Goal: Register for event/course

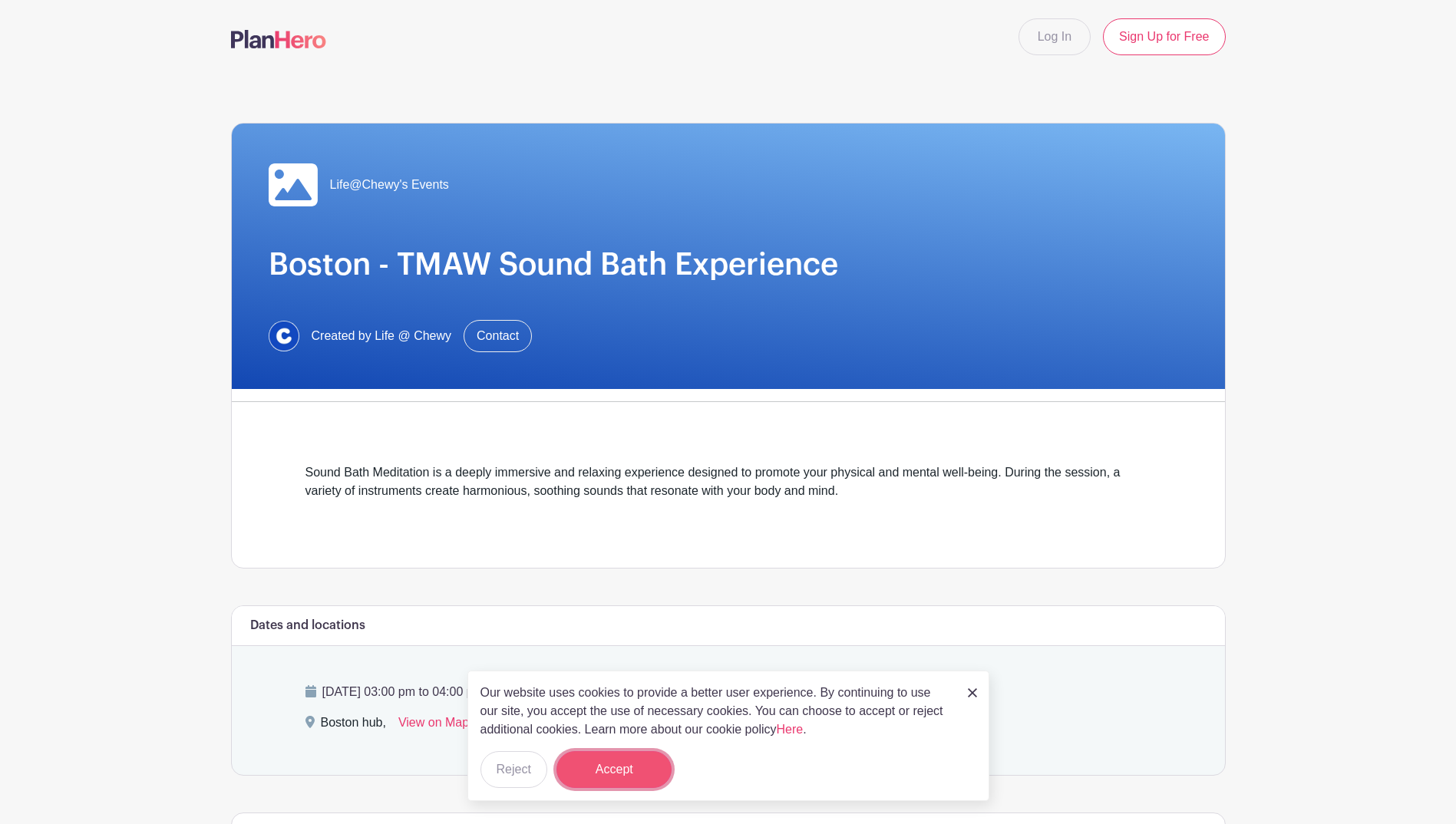
click at [646, 775] on button "Accept" at bounding box center [614, 770] width 115 height 37
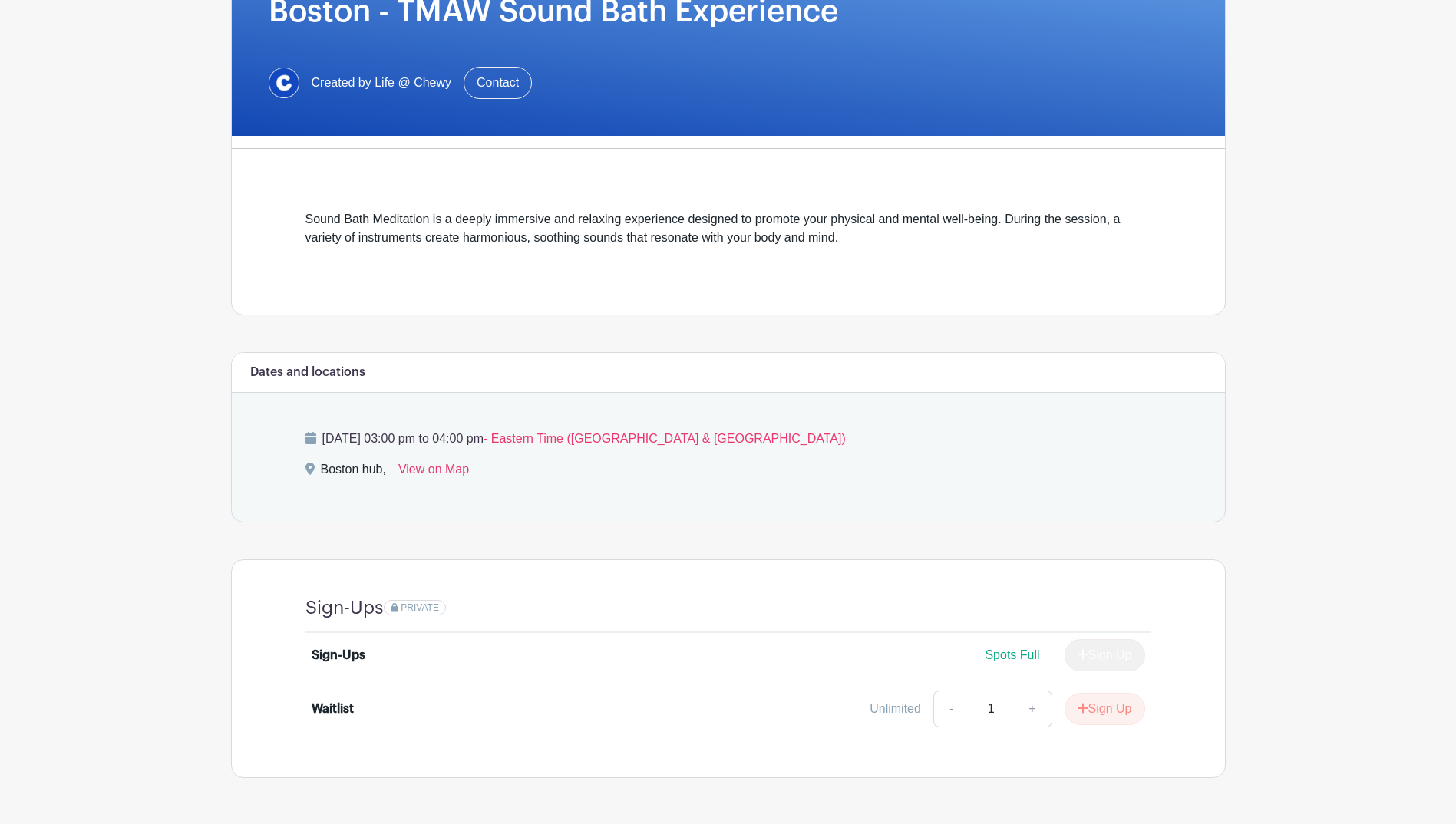
scroll to position [303, 0]
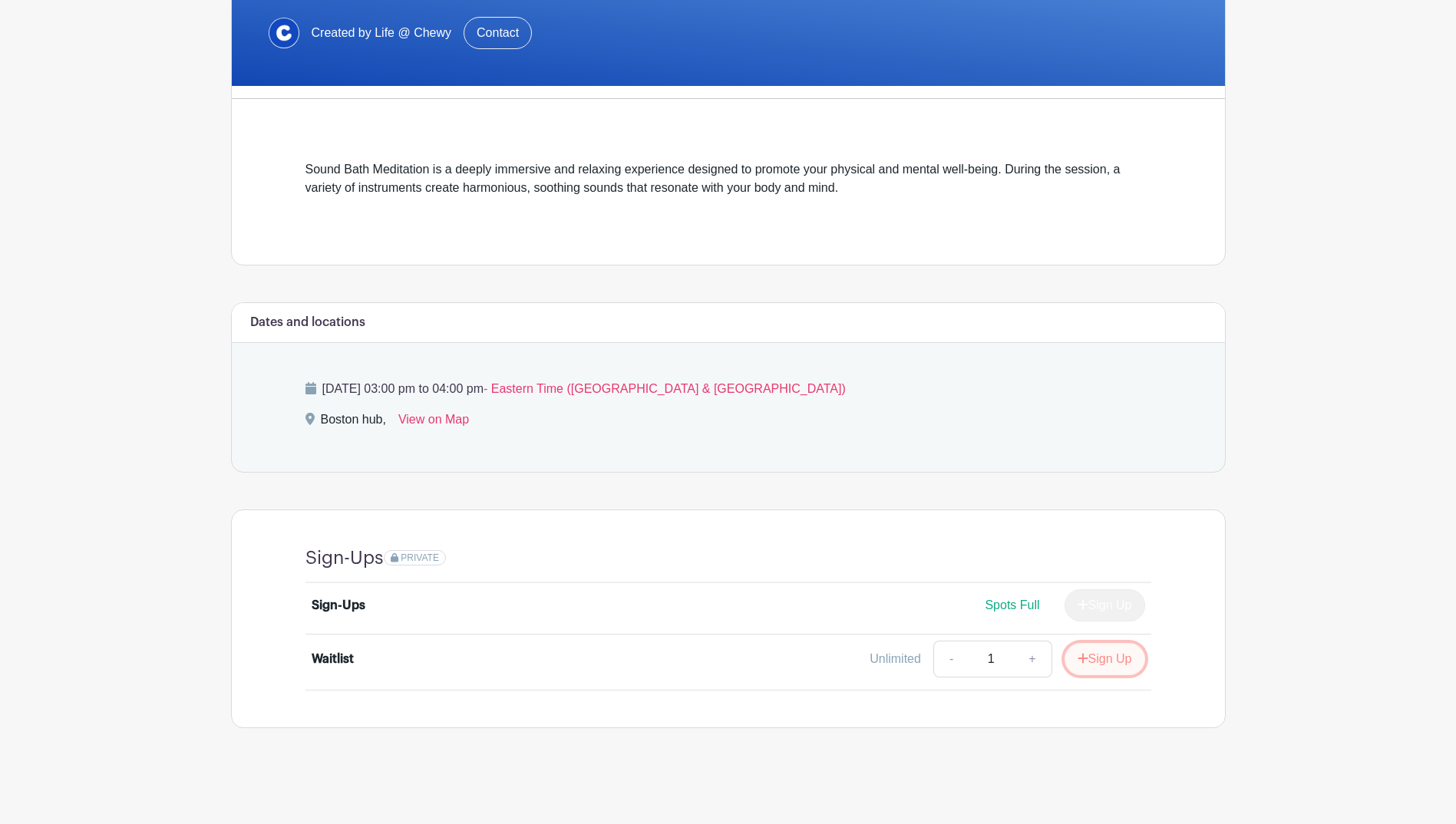
click at [1107, 659] on button "Sign Up" at bounding box center [1105, 659] width 81 height 32
click at [1179, 794] on link "Review & Confirm Signups" at bounding box center [1135, 784] width 178 height 37
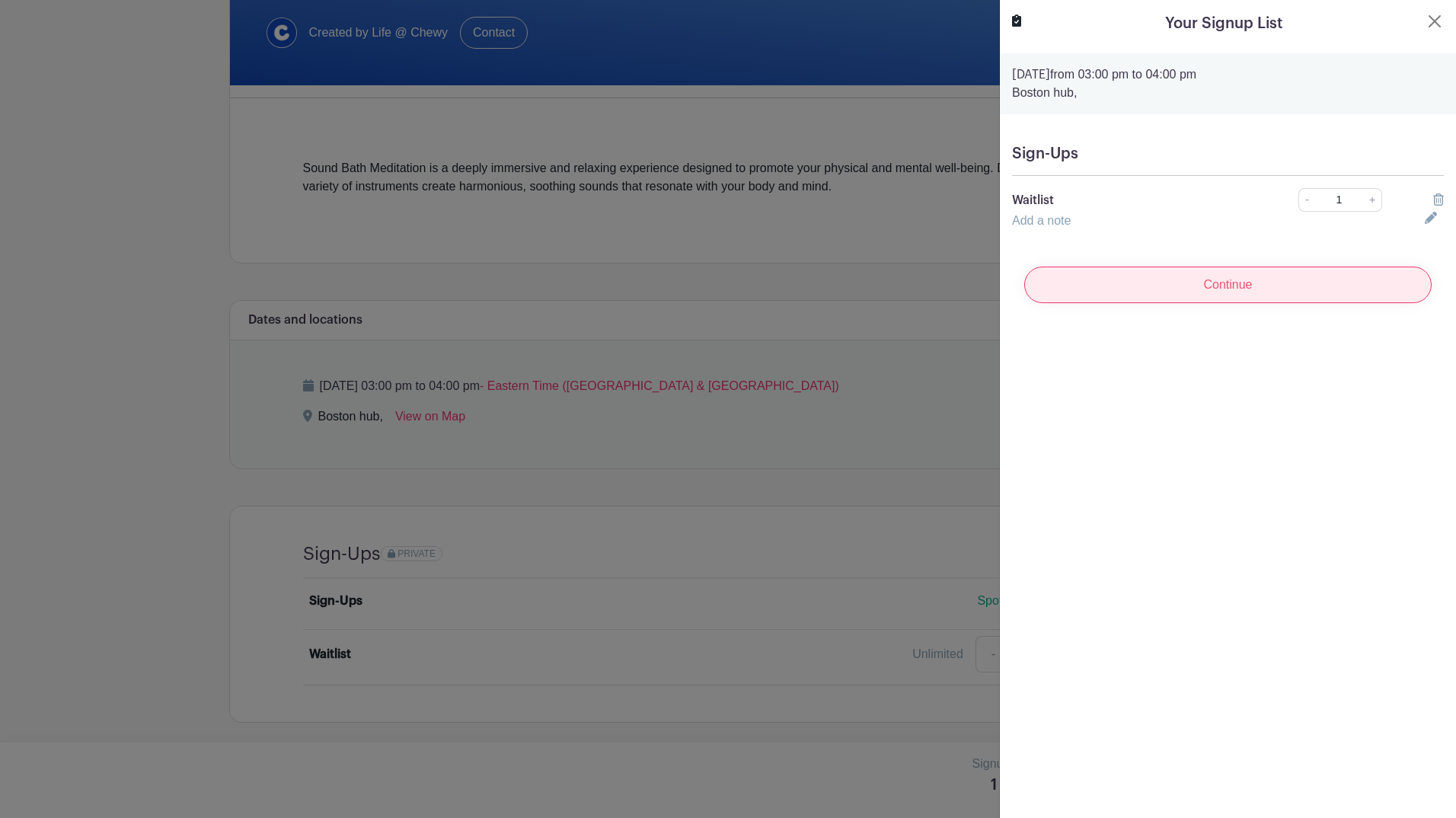
click at [1188, 287] on input "Continue" at bounding box center [1228, 285] width 407 height 36
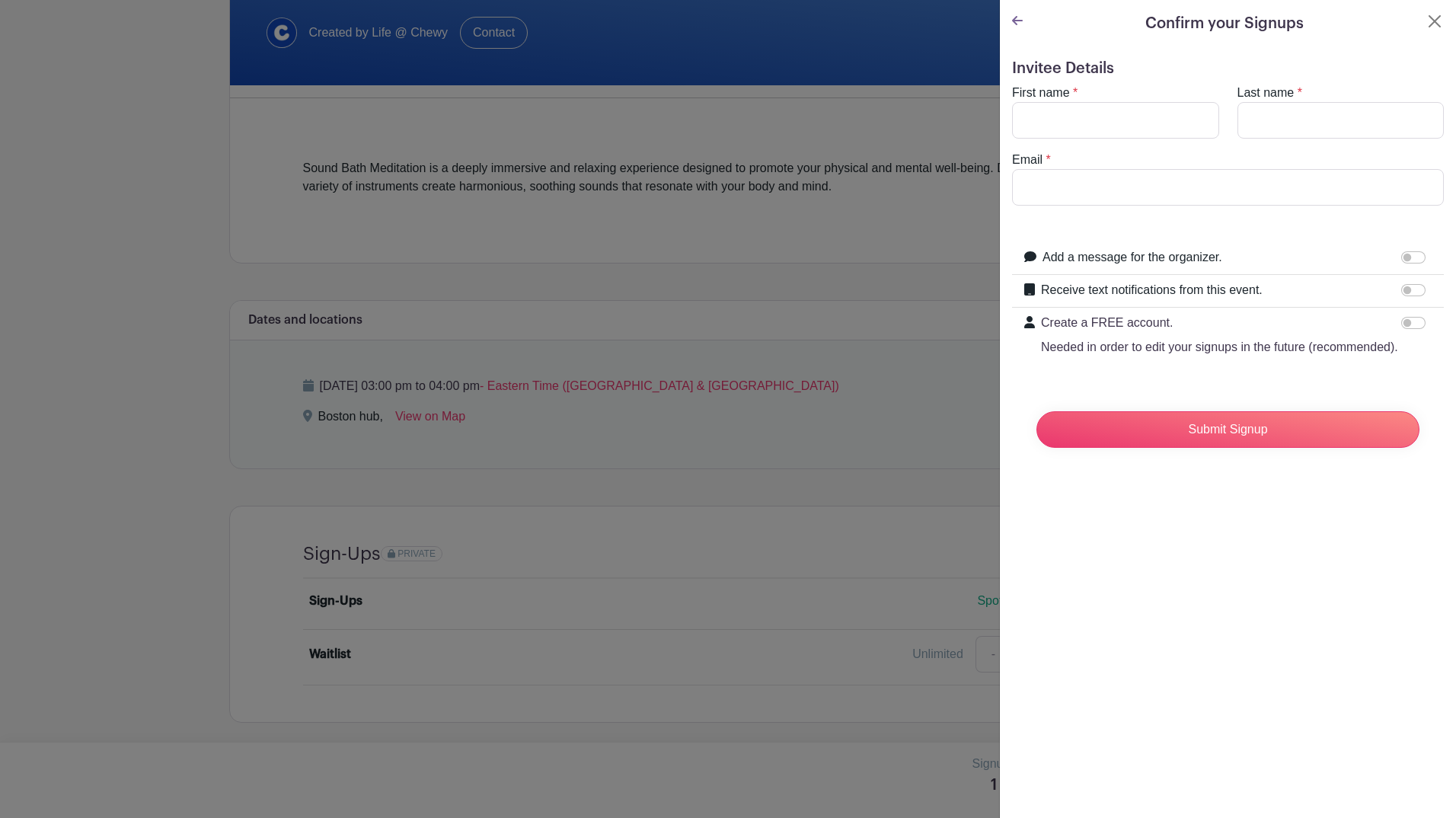
drag, startPoint x: 1085, startPoint y: 96, endPoint x: 1077, endPoint y: 116, distance: 21.5
click at [1077, 116] on div "First name *" at bounding box center [1116, 111] width 226 height 55
paste input "336162"
type input "3"
type input "[PERSON_NAME]"
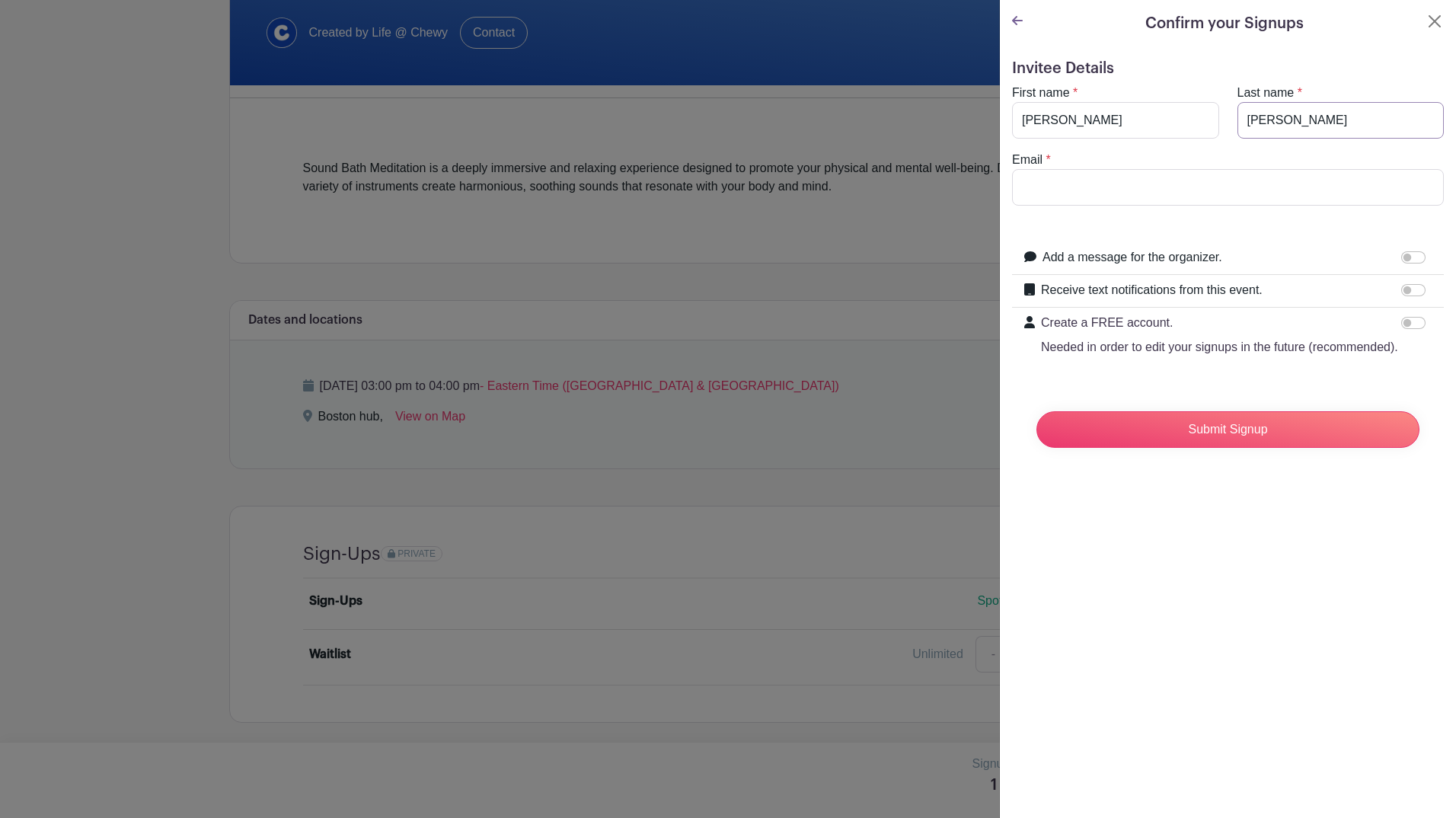
type input "[PERSON_NAME]"
type input "[EMAIL_ADDRESS][DOMAIN_NAME]"
click at [1226, 448] on input "Submit Signup" at bounding box center [1228, 429] width 383 height 36
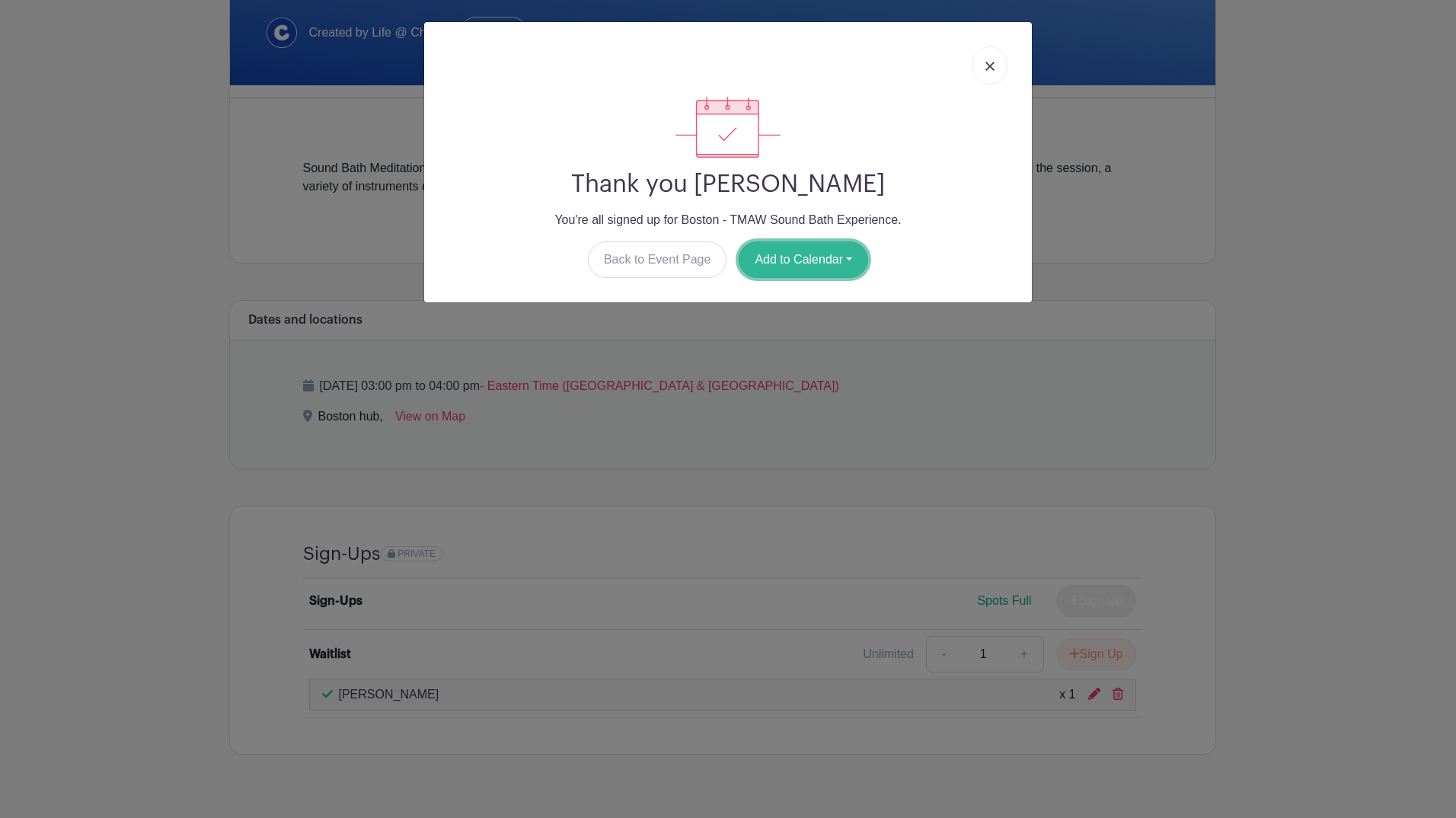
click at [824, 251] on button "Add to Calendar" at bounding box center [803, 259] width 129 height 36
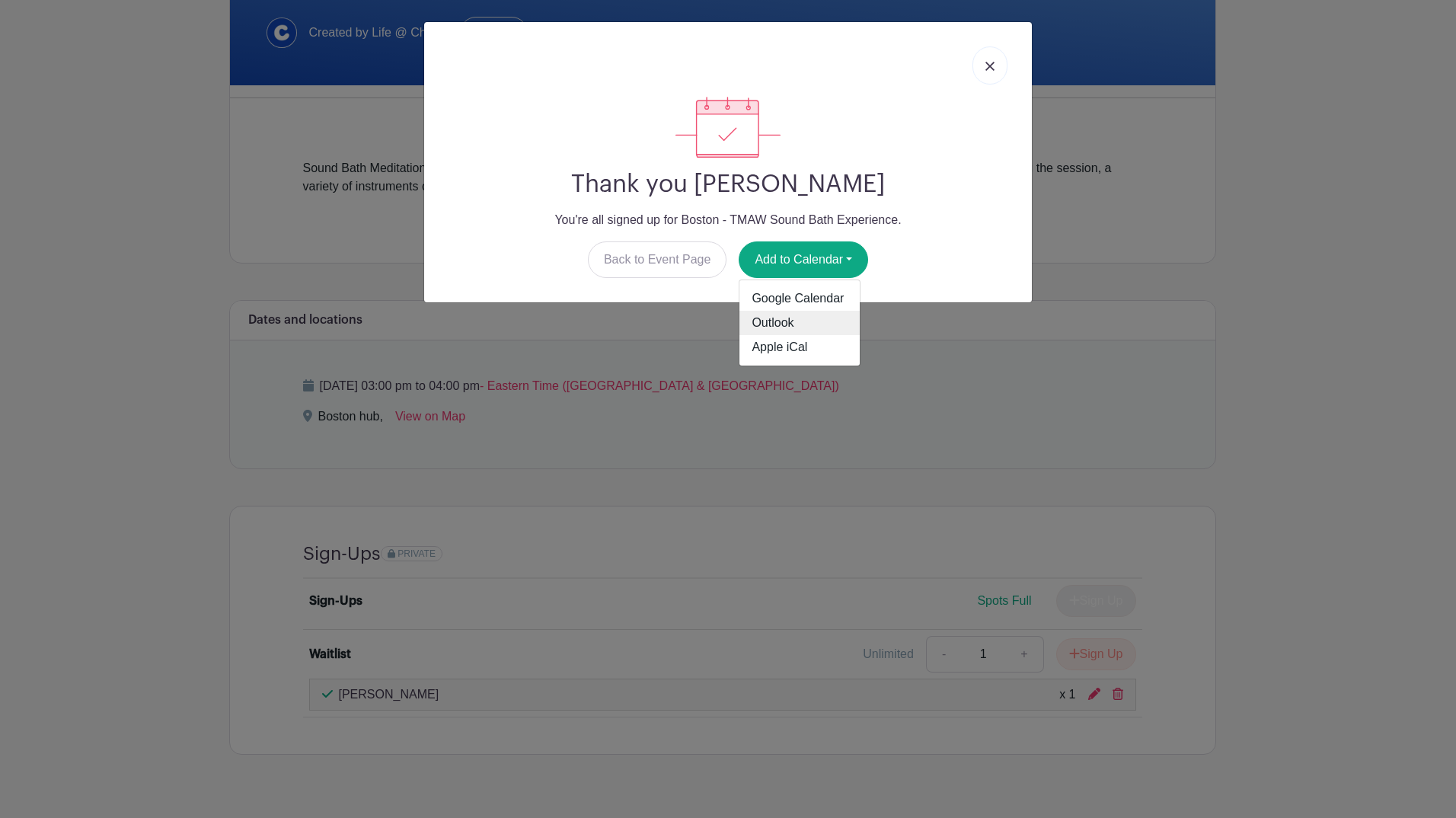
click at [789, 323] on link "Outlook" at bounding box center [799, 323] width 120 height 25
click at [990, 65] on img at bounding box center [990, 66] width 9 height 9
